Goal: Find specific page/section: Find specific page/section

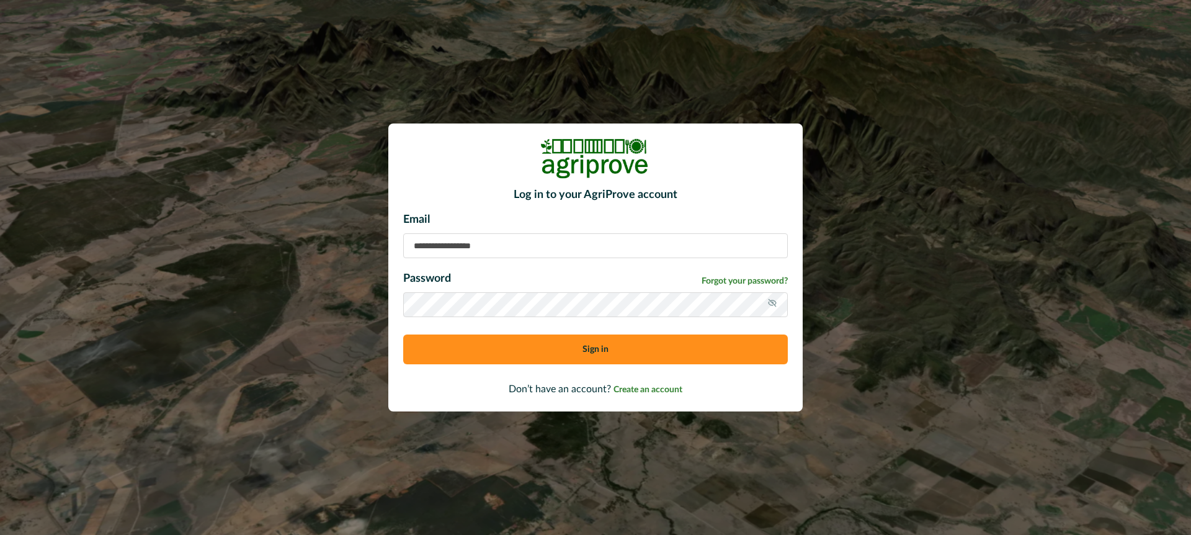
click at [451, 243] on input at bounding box center [595, 245] width 384 height 25
click at [451, 244] on input "**********" at bounding box center [595, 245] width 384 height 25
type input "**********"
click at [773, 301] on icon at bounding box center [772, 303] width 8 height 8
click at [546, 348] on button "Sign in" at bounding box center [595, 349] width 384 height 30
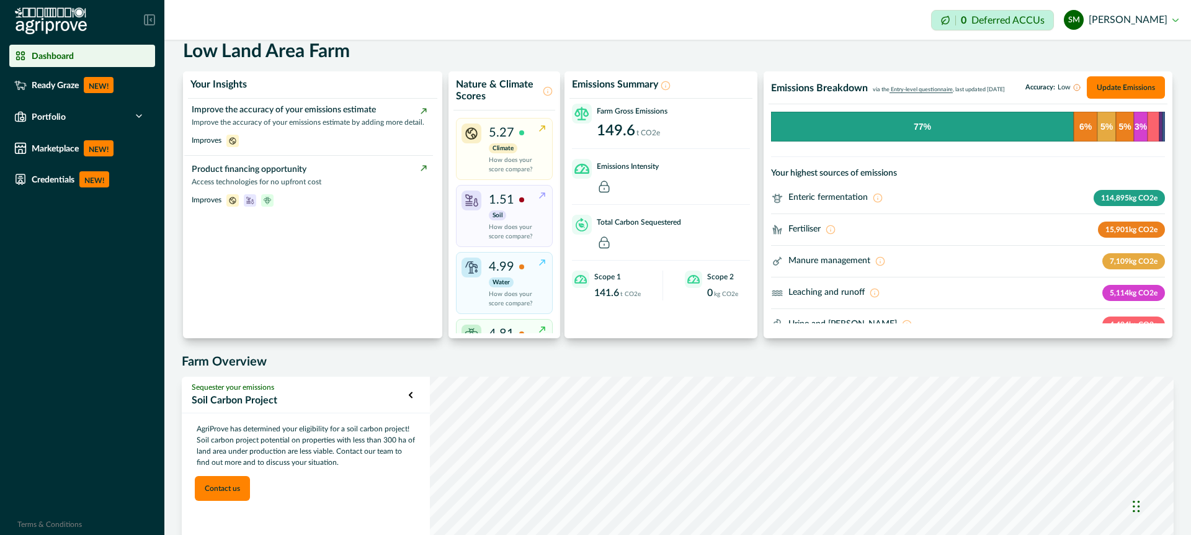
scroll to position [13, 0]
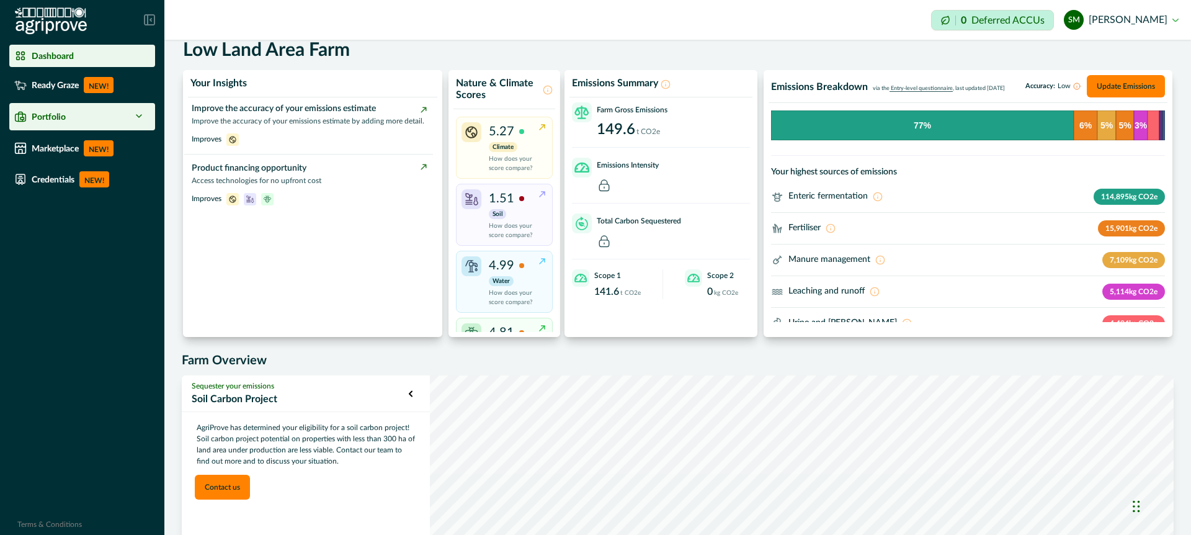
click at [140, 115] on icon at bounding box center [139, 116] width 10 height 10
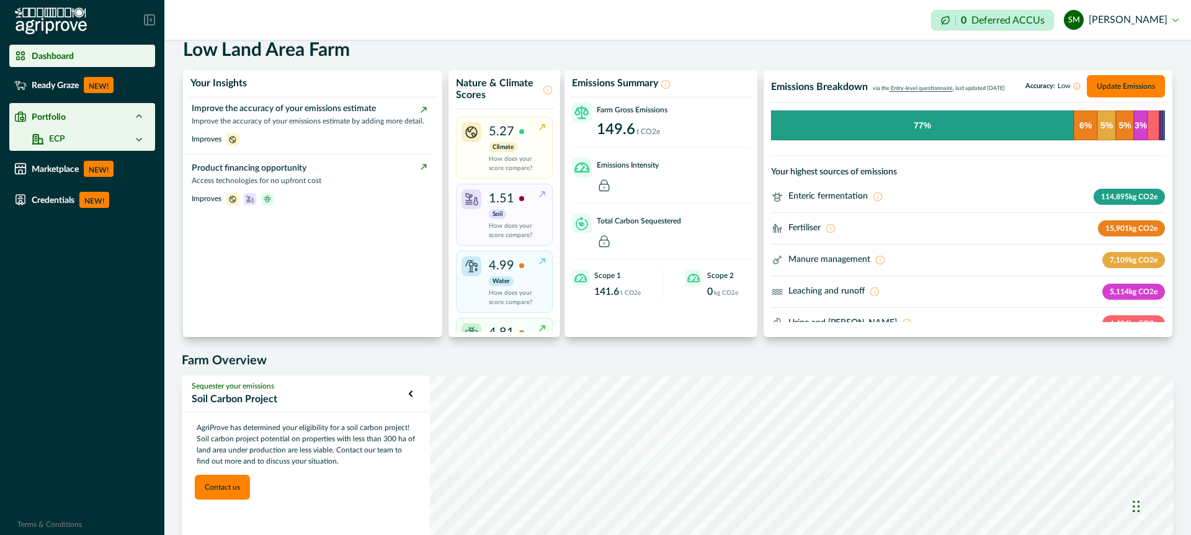
click at [71, 138] on div "ECP" at bounding box center [88, 139] width 112 height 13
click at [140, 136] on icon at bounding box center [139, 140] width 10 height 10
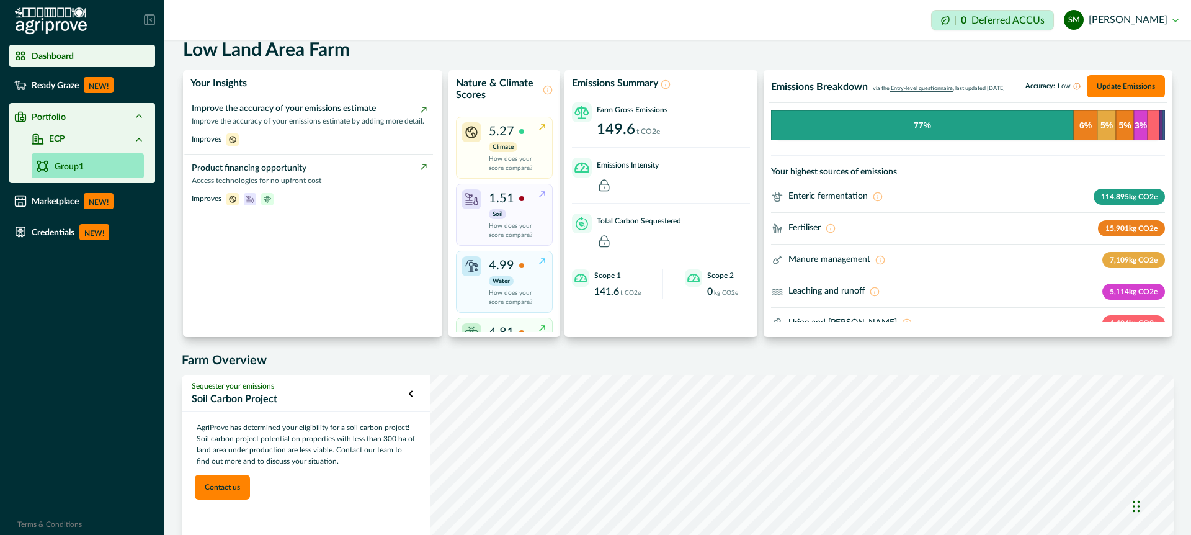
click at [74, 164] on p "Group1" at bounding box center [69, 167] width 29 height 13
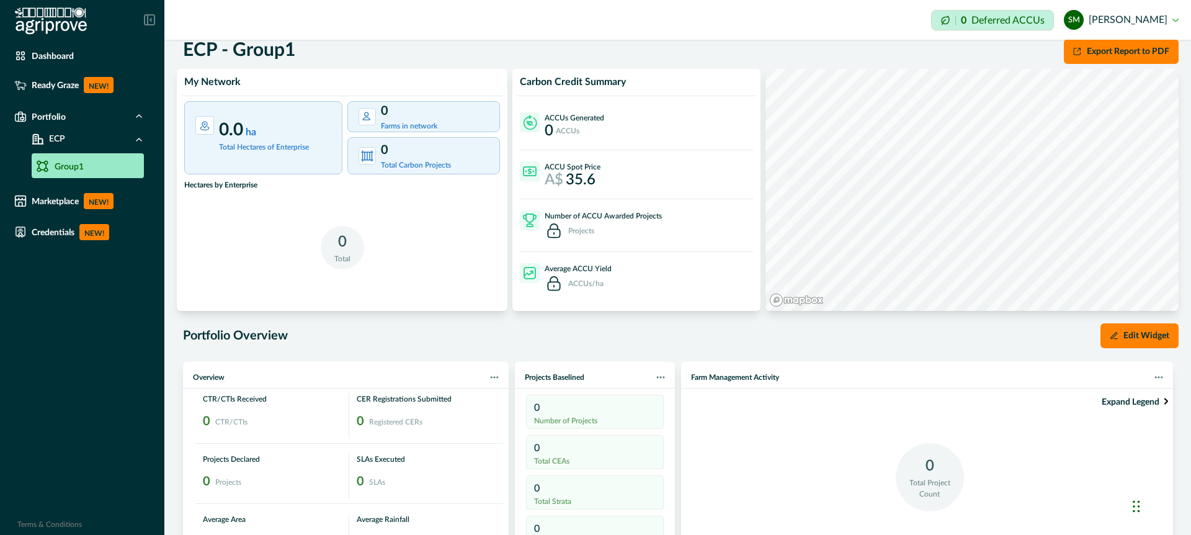
scroll to position [22, 0]
